Goal: Find specific page/section: Find specific page/section

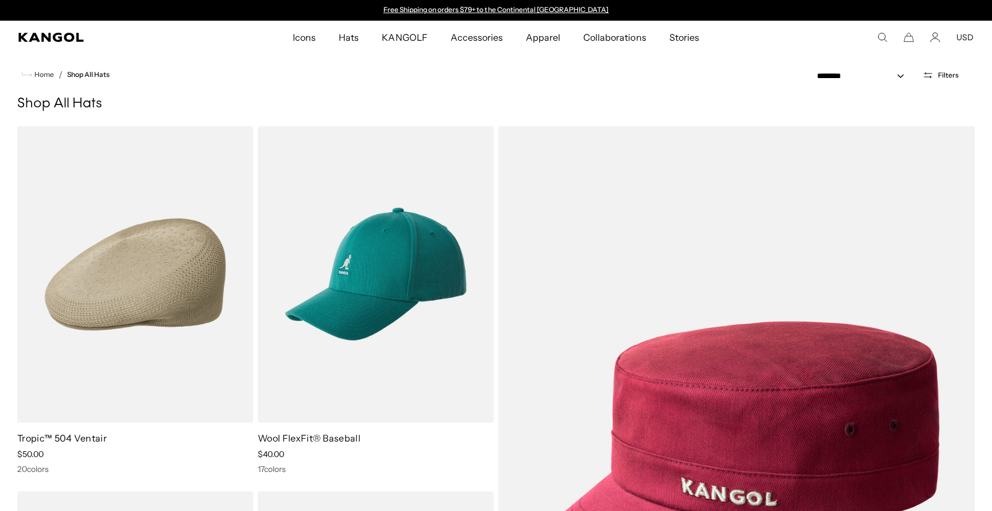
scroll to position [0, 236]
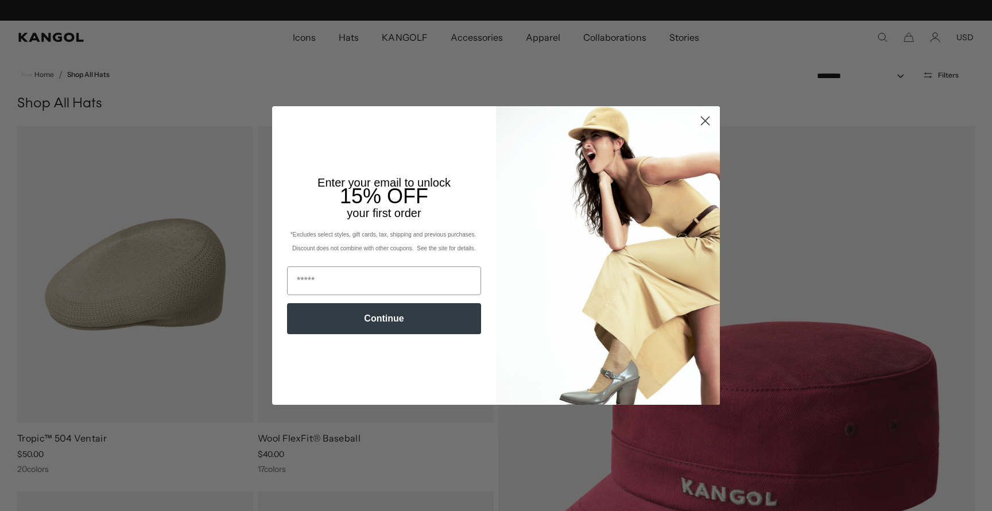
click at [704, 118] on circle "Close dialog" at bounding box center [704, 120] width 19 height 19
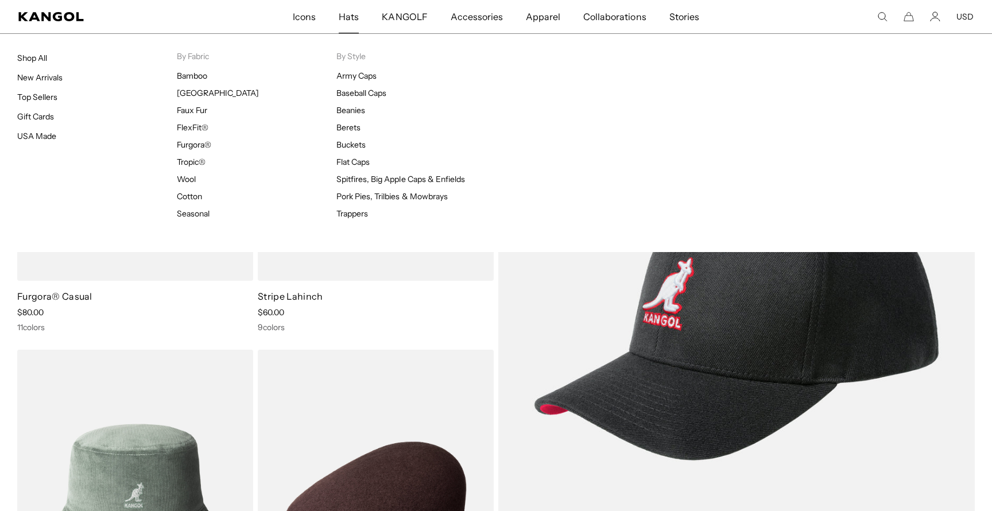
click at [348, 17] on span "Hats" at bounding box center [349, 16] width 20 height 33
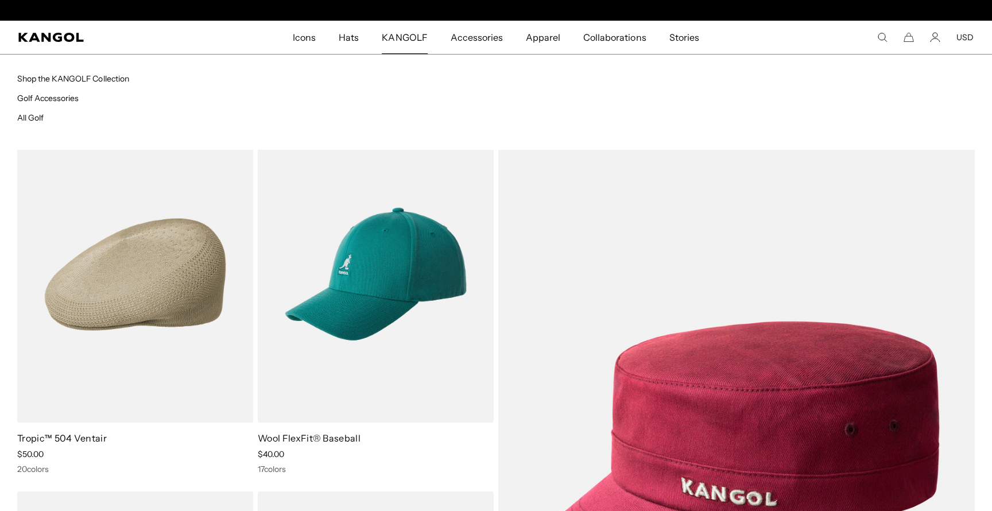
scroll to position [0, 236]
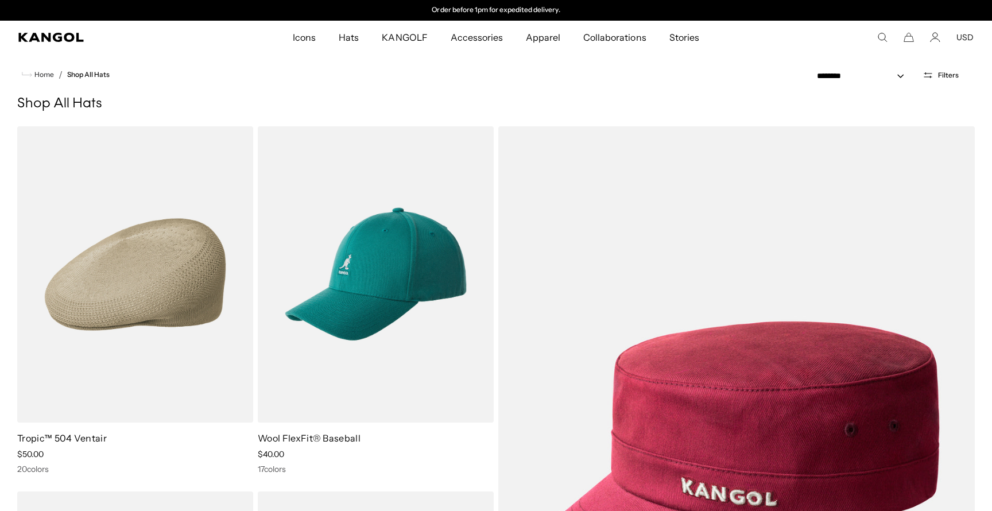
click at [949, 74] on span "Filters" at bounding box center [948, 75] width 21 height 8
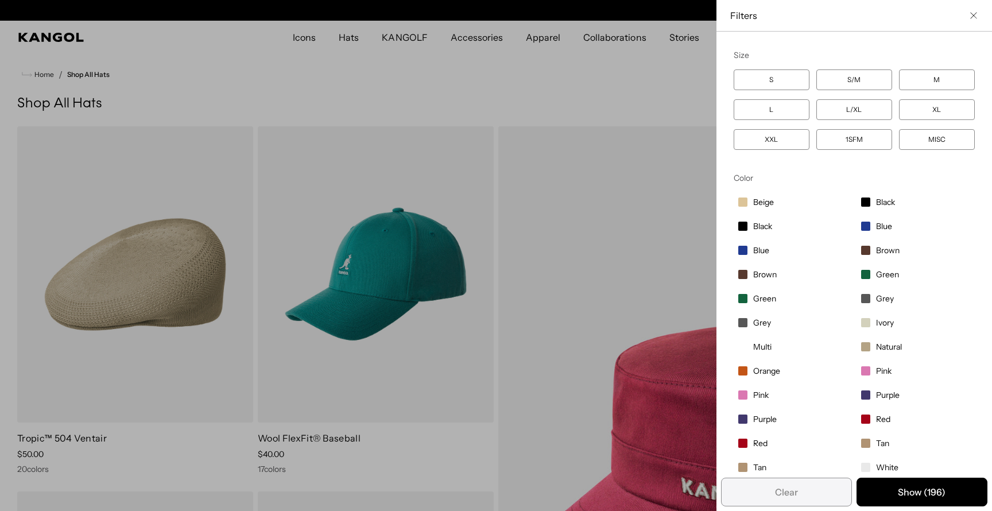
scroll to position [0, 0]
click at [795, 139] on label "XXL" at bounding box center [771, 139] width 76 height 21
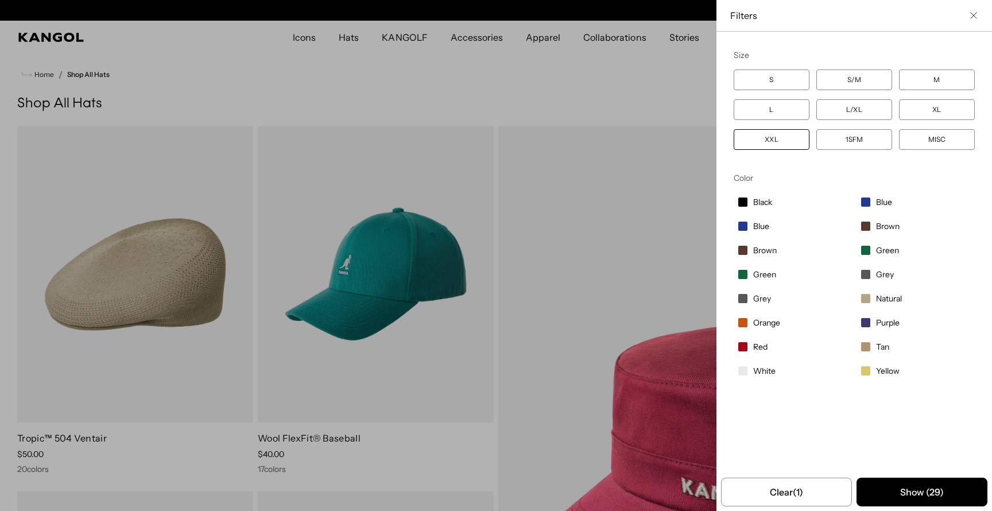
scroll to position [0, 236]
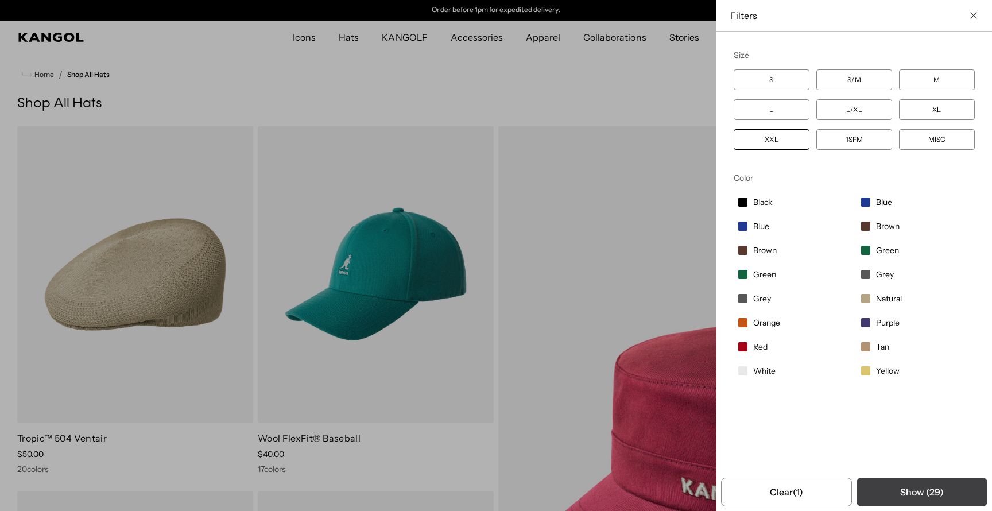
click at [906, 493] on button "Show ( 29 )" at bounding box center [921, 491] width 131 height 29
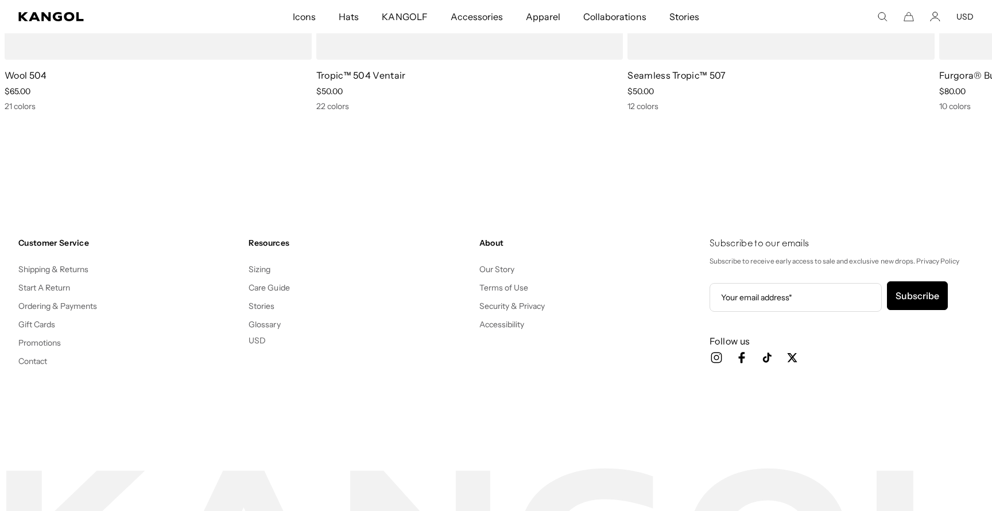
scroll to position [0, 0]
